Goal: Transaction & Acquisition: Purchase product/service

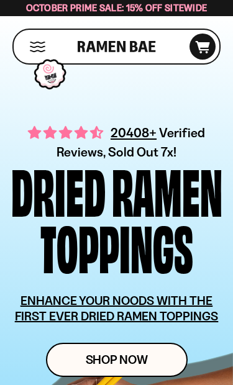
click at [44, 43] on button "Mobile Menu Trigger" at bounding box center [37, 47] width 17 height 11
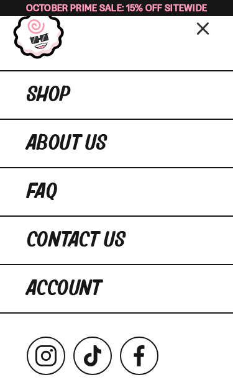
click at [180, 90] on link "Shop" at bounding box center [116, 94] width 233 height 48
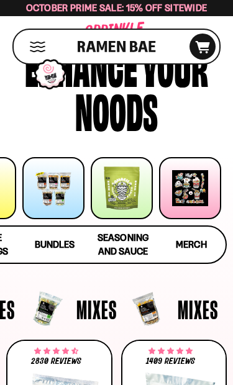
scroll to position [0, 124]
click at [60, 196] on div at bounding box center [53, 188] width 62 height 62
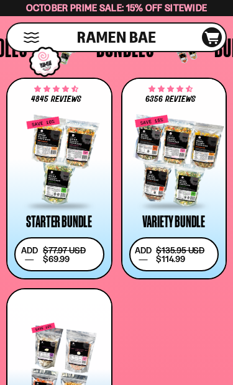
scroll to position [3182, 0]
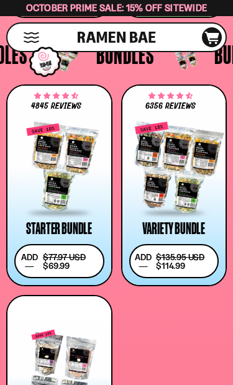
click at [180, 173] on div at bounding box center [174, 167] width 90 height 93
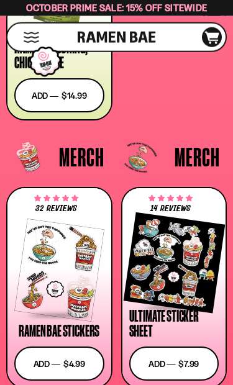
scroll to position [4071, 0]
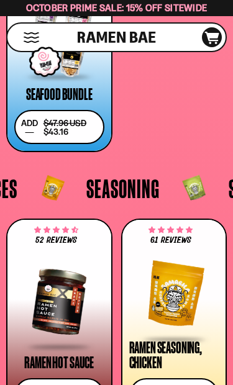
click at [134, 188] on span "Seasoning" at bounding box center [122, 188] width 73 height 26
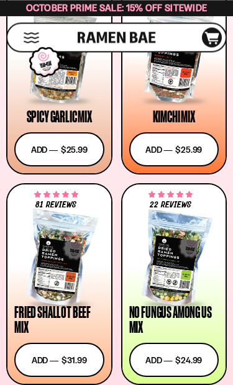
scroll to position [650, 0]
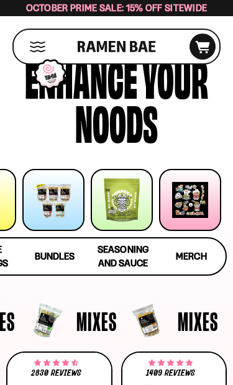
click at [119, 202] on div at bounding box center [122, 200] width 62 height 62
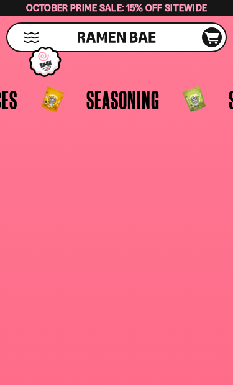
scroll to position [3746, 0]
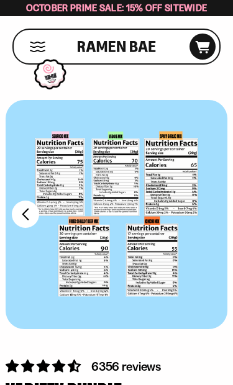
click at [172, 132] on div at bounding box center [117, 214] width 222 height 229
